Goal: Information Seeking & Learning: Learn about a topic

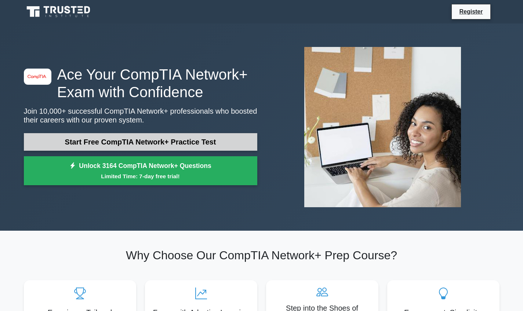
click at [195, 146] on link "Start Free CompTIA Network+ Practice Test" at bounding box center [140, 142] width 233 height 18
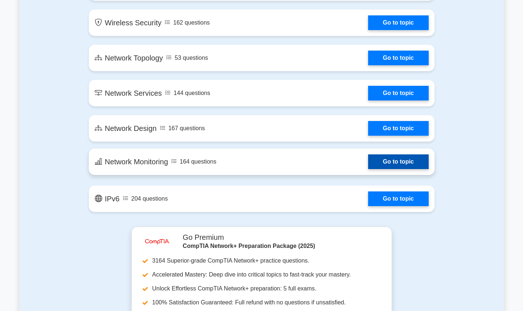
scroll to position [1242, 0]
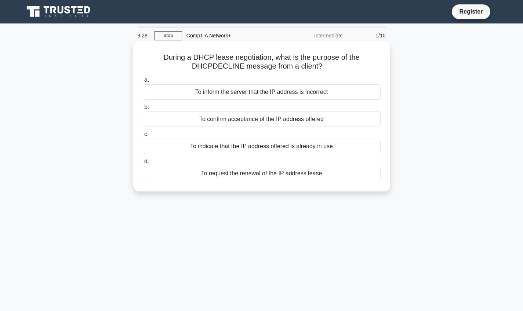
click at [334, 149] on div "To indicate that the IP address offered is already in use" at bounding box center [262, 146] width 238 height 15
click at [143, 137] on input "c. To indicate that the IP address offered is already in use" at bounding box center [143, 134] width 0 height 5
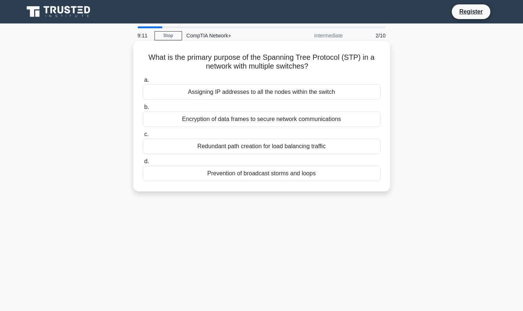
click at [326, 150] on div "Redundant path creation for load balancing traffic" at bounding box center [262, 146] width 238 height 15
click at [143, 137] on input "c. Redundant path creation for load balancing traffic" at bounding box center [143, 134] width 0 height 5
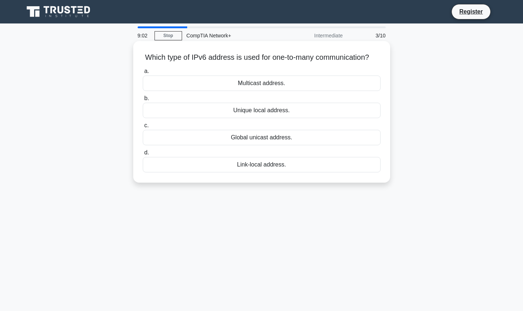
click at [276, 84] on div "Multicast address." at bounding box center [262, 83] width 238 height 15
click at [143, 74] on input "a. Multicast address." at bounding box center [143, 71] width 0 height 5
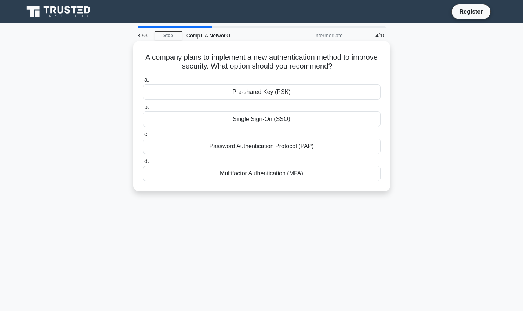
click at [324, 147] on div "Password Authentication Protocol (PAP)" at bounding box center [262, 146] width 238 height 15
click at [143, 137] on input "c. Password Authentication Protocol (PAP)" at bounding box center [143, 134] width 0 height 5
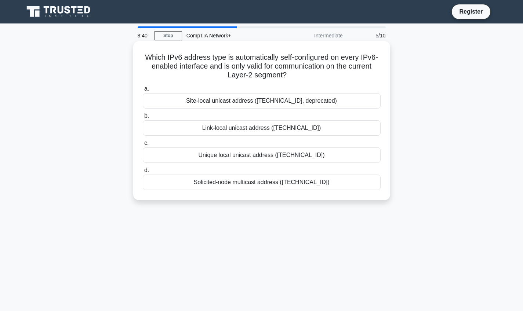
click at [271, 99] on div "Site-local unicast address ([TECHNICAL_ID], deprecated)" at bounding box center [262, 100] width 238 height 15
click at [143, 91] on input "a. Site-local unicast address ([TECHNICAL_ID], deprecated)" at bounding box center [143, 89] width 0 height 5
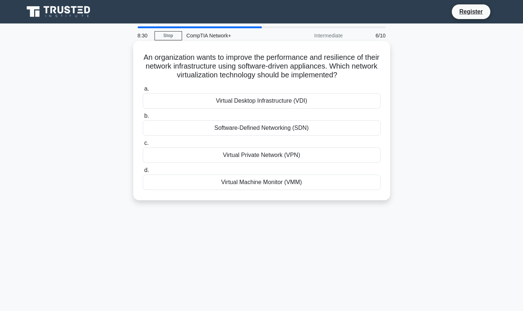
click at [288, 158] on div "Virtual Private Network (VPN)" at bounding box center [262, 154] width 238 height 15
click at [143, 146] on input "c. Virtual Private Network (VPN)" at bounding box center [143, 143] width 0 height 5
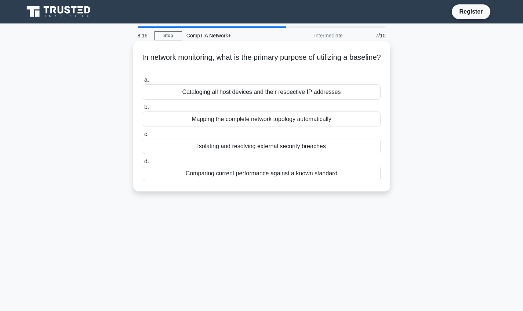
click at [290, 121] on div "Mapping the complete network topology automatically" at bounding box center [262, 118] width 238 height 15
click at [143, 110] on input "b. Mapping the complete network topology automatically" at bounding box center [143, 107] width 0 height 5
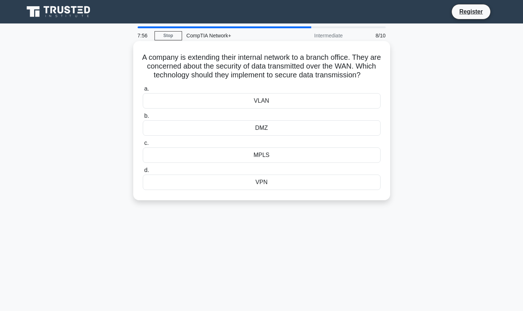
click at [280, 104] on div "VLAN" at bounding box center [262, 100] width 238 height 15
click at [143, 91] on input "a. VLAN" at bounding box center [143, 89] width 0 height 5
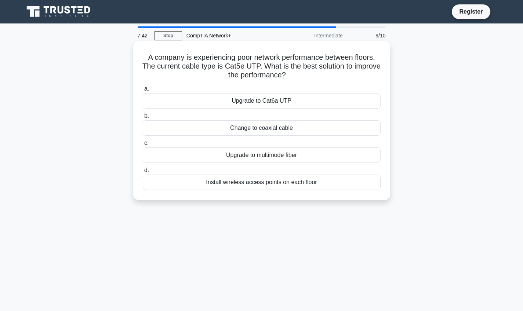
click at [294, 183] on div "Install wireless access points on each floor" at bounding box center [262, 182] width 238 height 15
click at [143, 173] on input "d. Install wireless access points on each floor" at bounding box center [143, 170] width 0 height 5
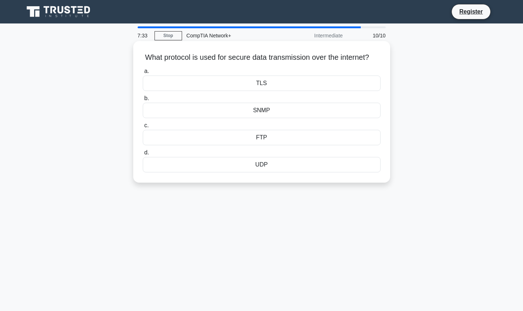
click at [275, 139] on div "FTP" at bounding box center [262, 137] width 238 height 15
click at [143, 128] on input "c. FTP" at bounding box center [143, 125] width 0 height 5
